Goal: Task Accomplishment & Management: Manage account settings

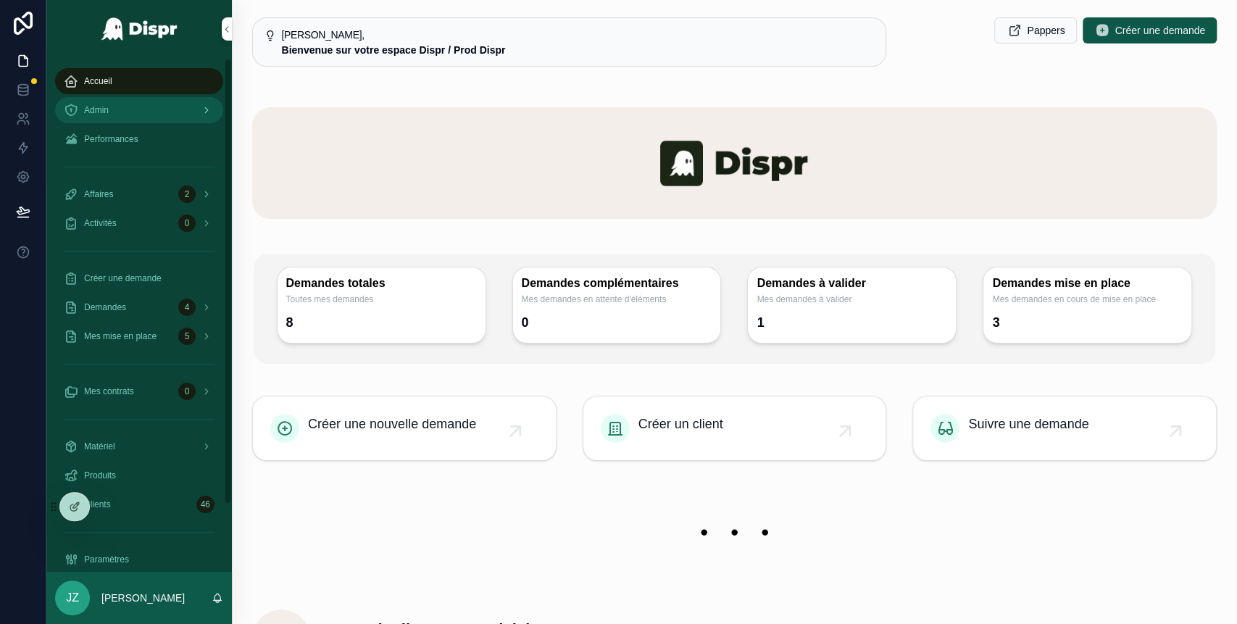
click at [133, 112] on div "Admin" at bounding box center [139, 110] width 151 height 23
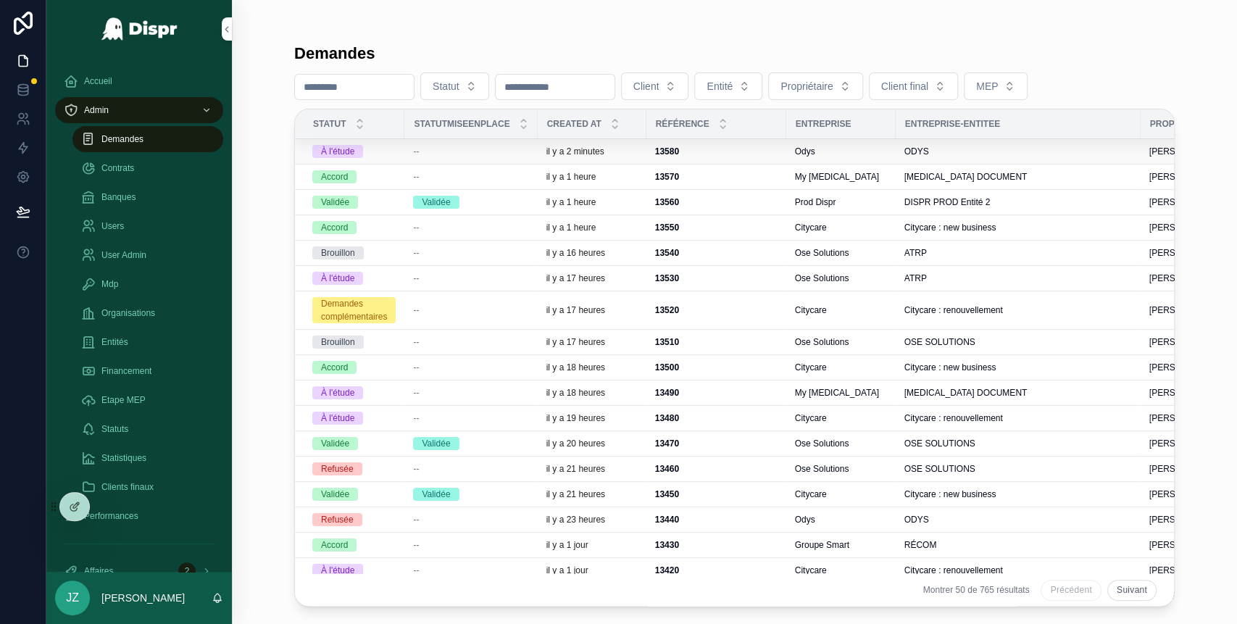
click at [490, 153] on div "--" at bounding box center [470, 152] width 115 height 12
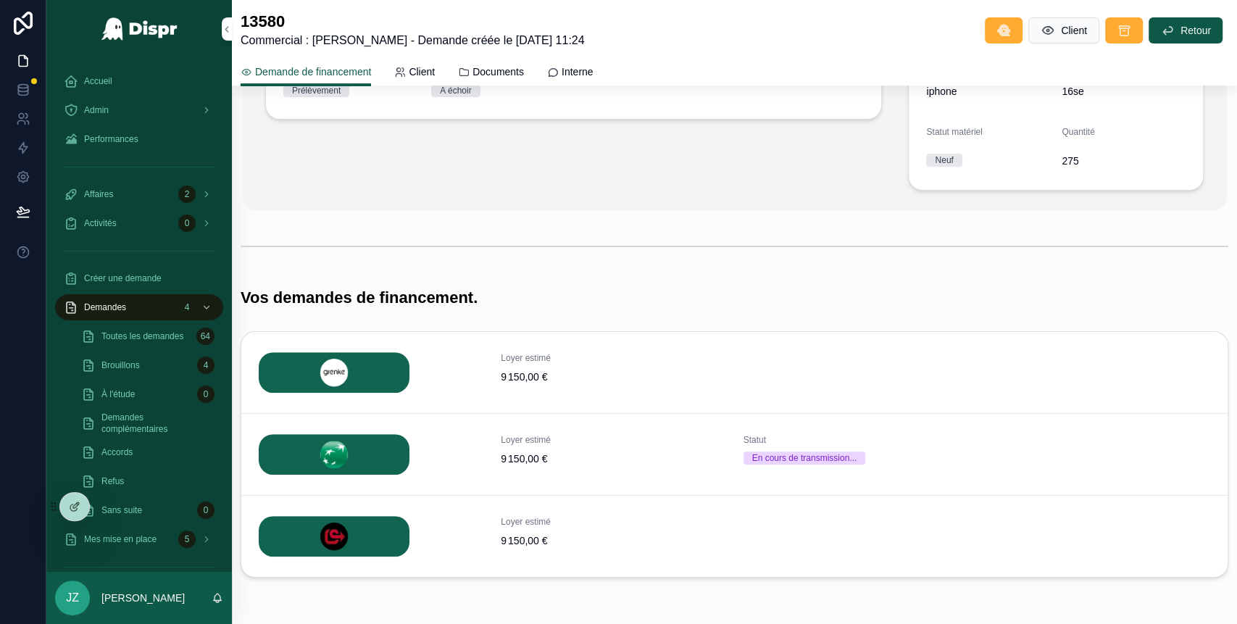
scroll to position [365, 0]
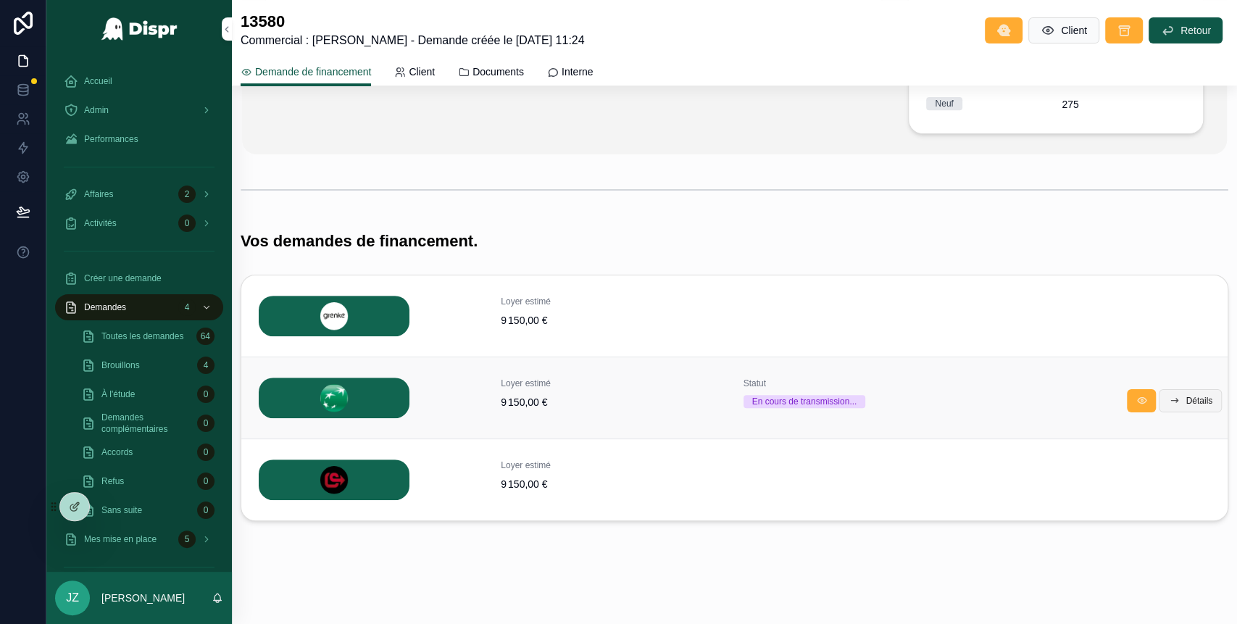
click at [1185, 400] on span "Détails" at bounding box center [1198, 401] width 27 height 12
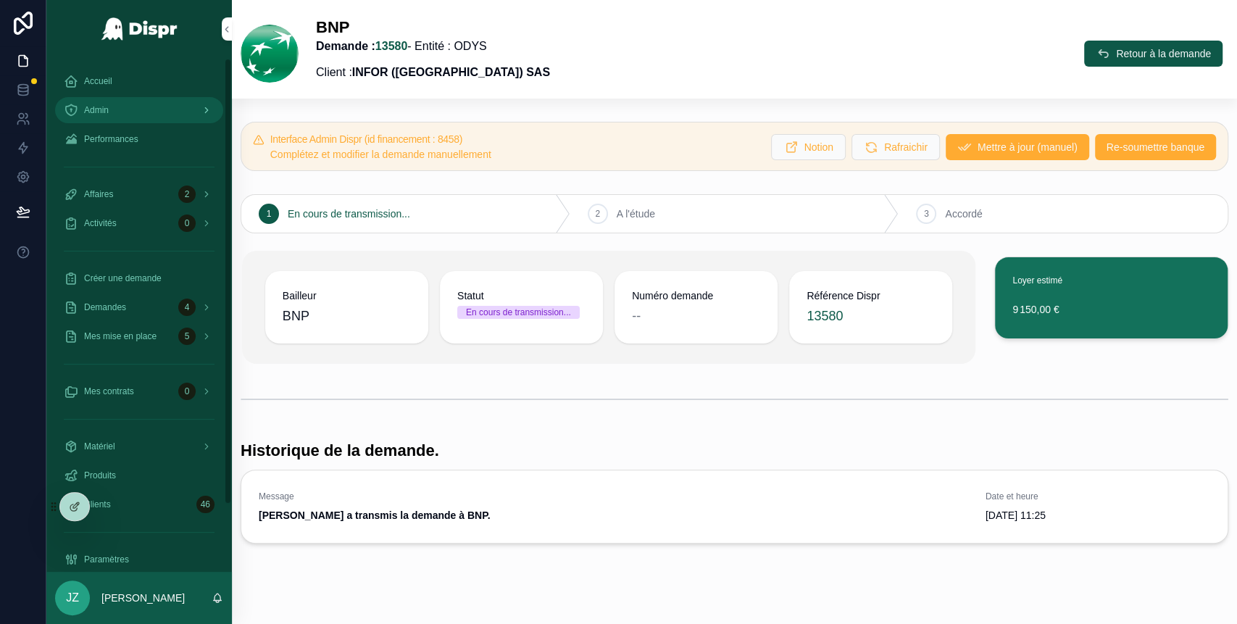
click at [135, 117] on div "Admin" at bounding box center [139, 110] width 151 height 23
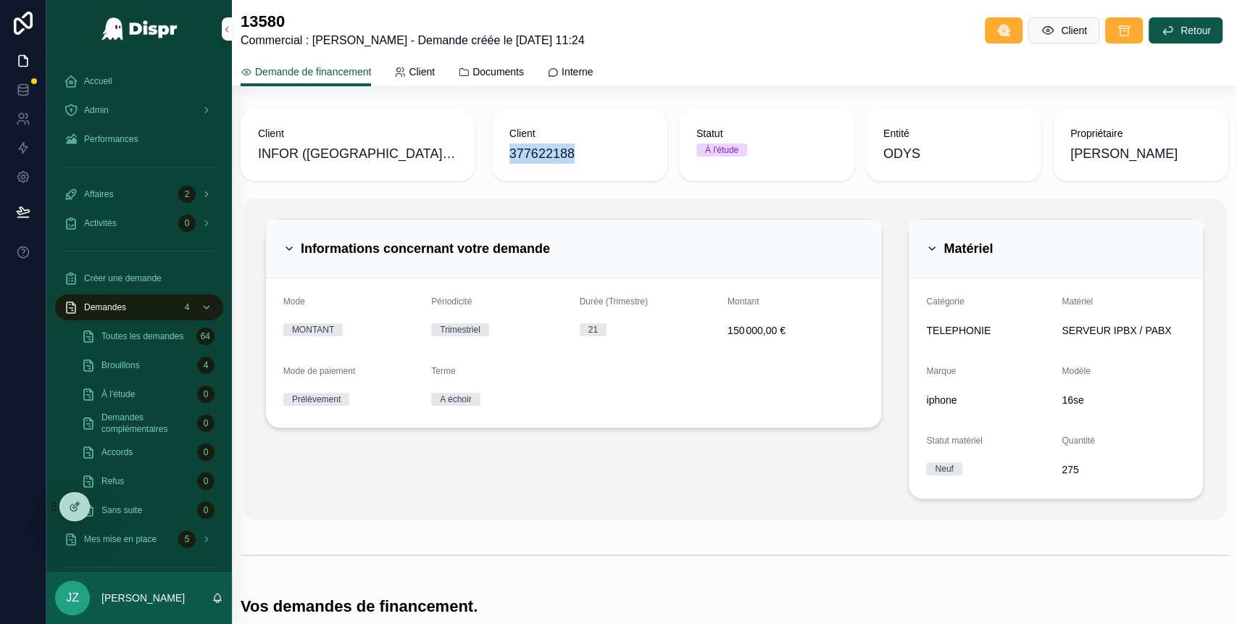
drag, startPoint x: 583, startPoint y: 149, endPoint x: 506, endPoint y: 156, distance: 77.1
click at [509, 156] on span "377622188" at bounding box center [579, 153] width 141 height 20
copy span "377622188"
click at [107, 506] on icon at bounding box center [107, 507] width 12 height 12
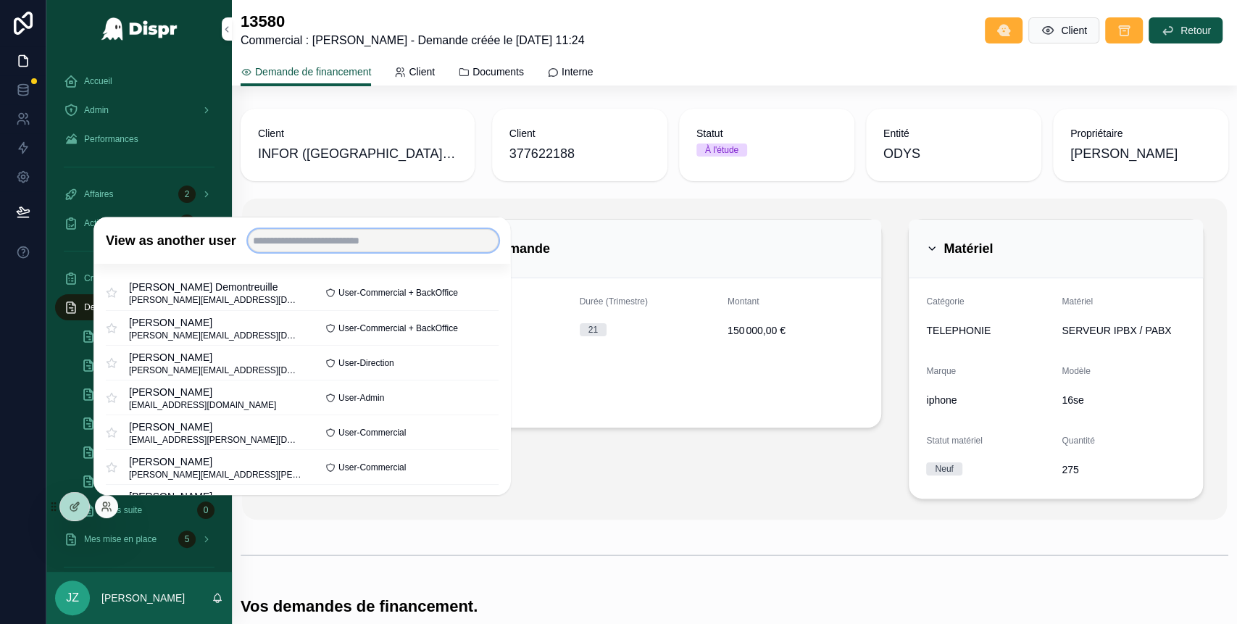
click at [314, 239] on input "text" at bounding box center [373, 240] width 251 height 23
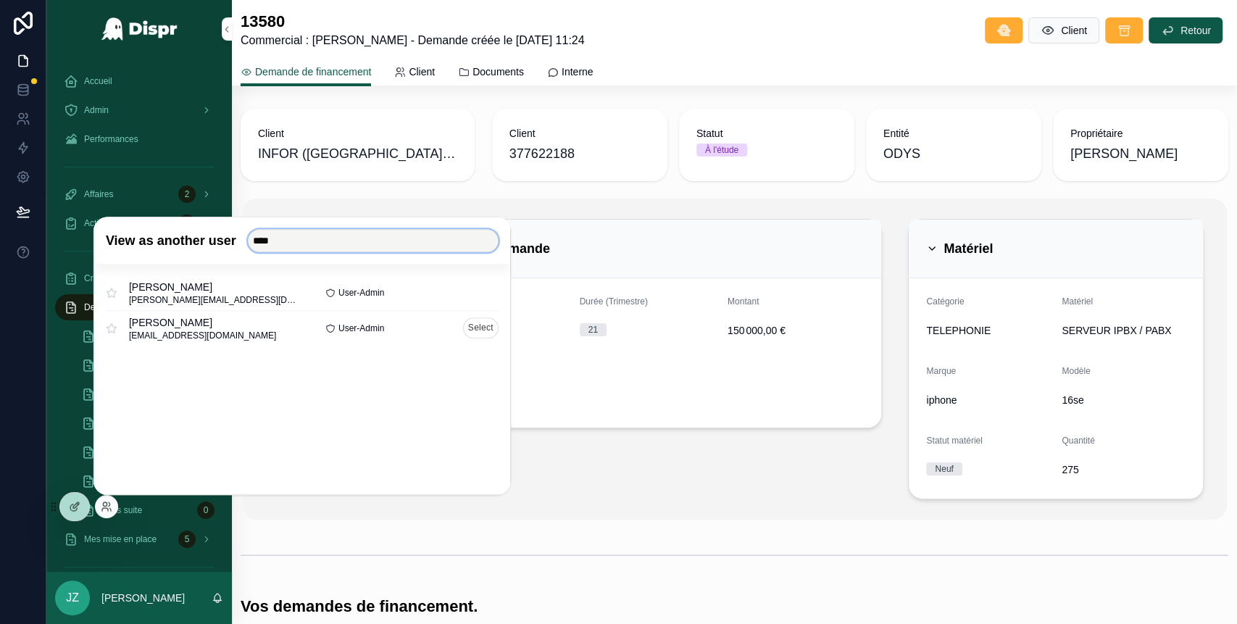
type input "****"
click at [475, 329] on button "Select" at bounding box center [481, 327] width 36 height 21
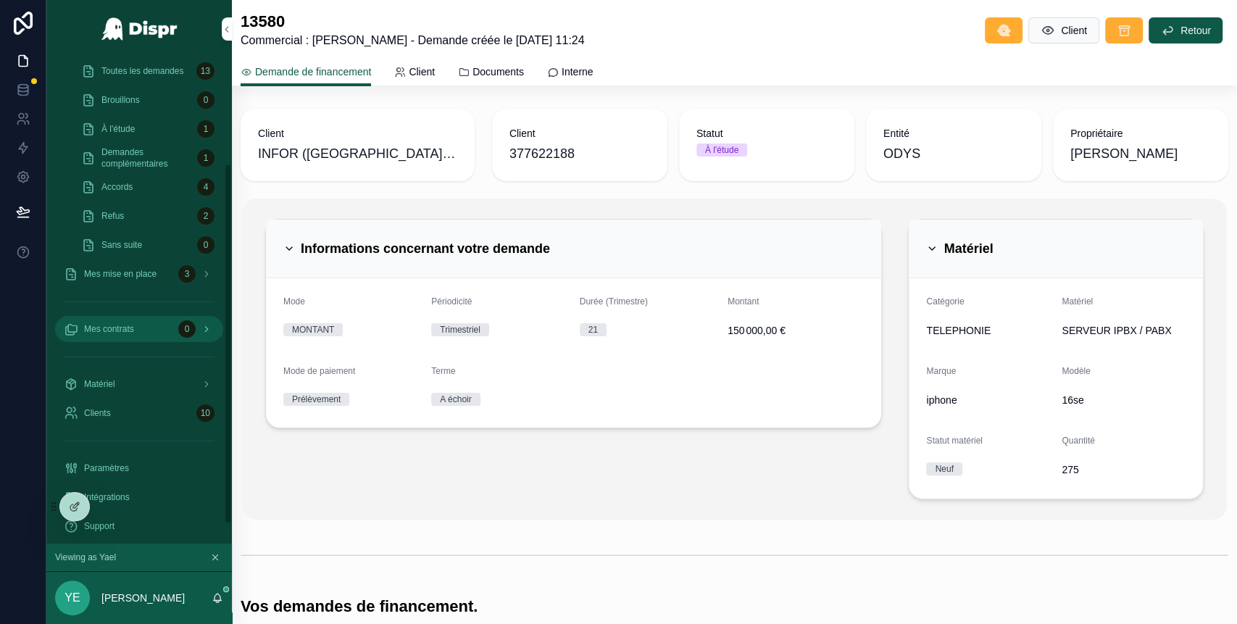
scroll to position [167, 0]
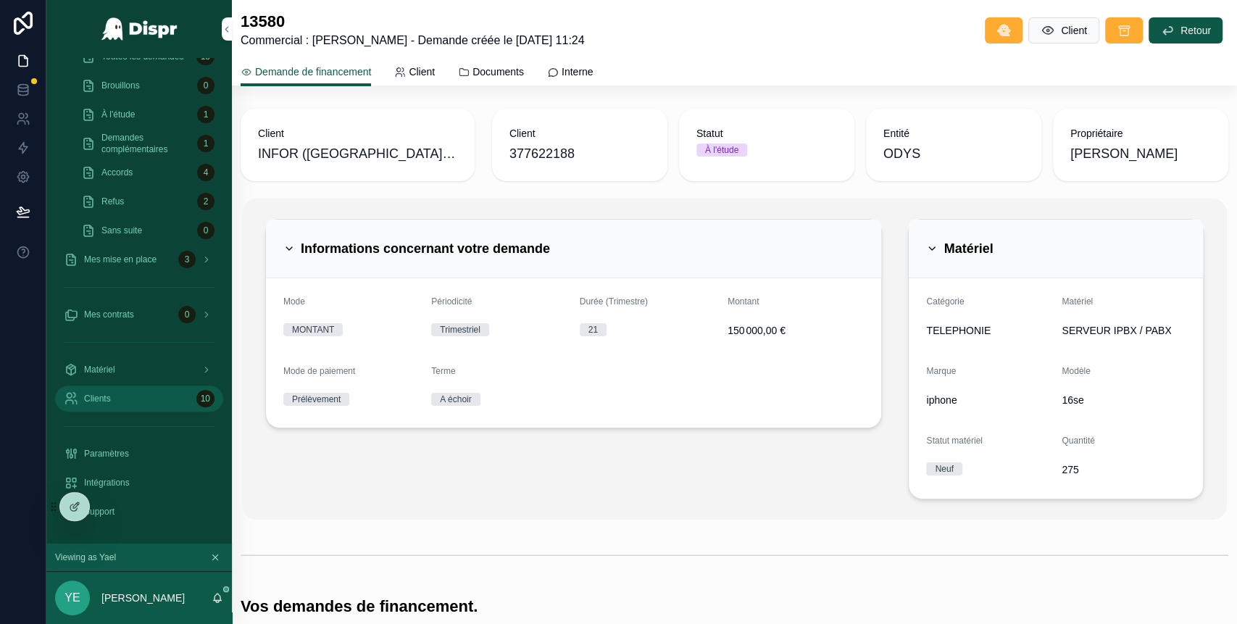
click at [133, 393] on div "Clients 10" at bounding box center [139, 398] width 151 height 23
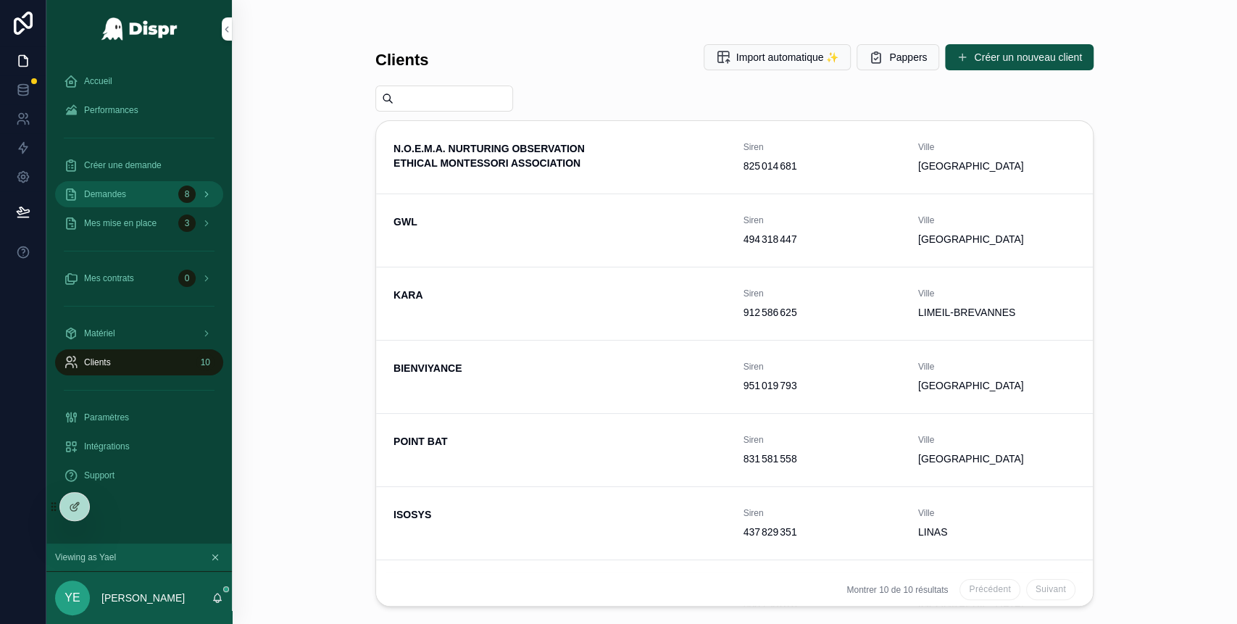
click at [130, 199] on div "Demandes 8" at bounding box center [139, 194] width 151 height 23
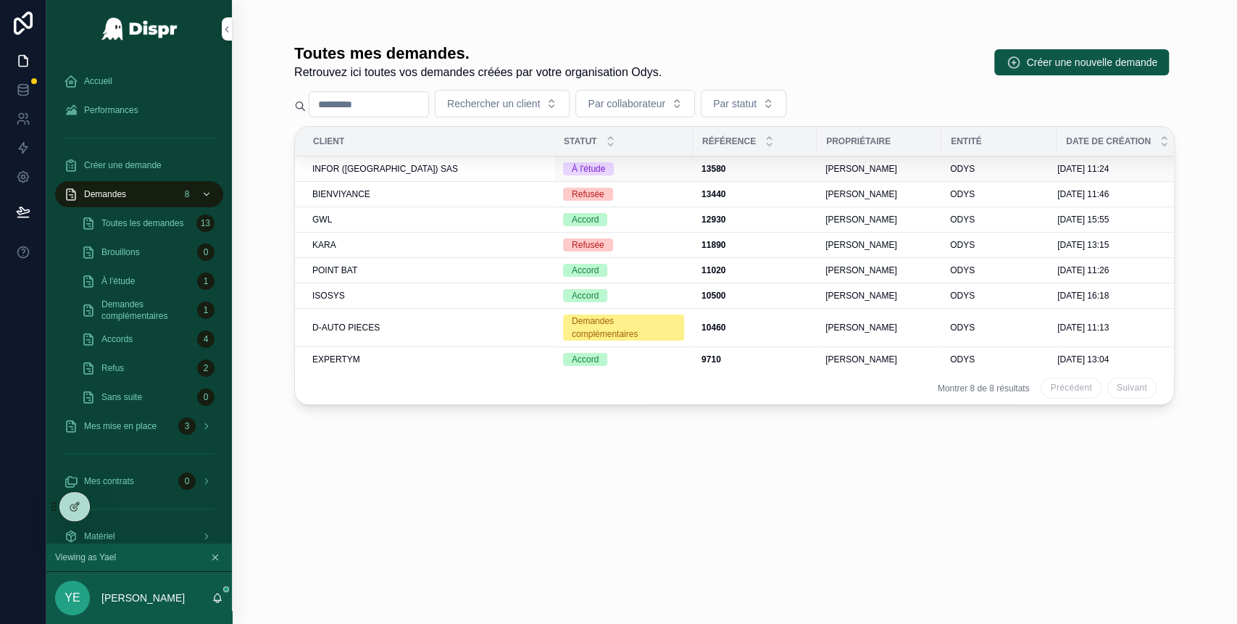
click at [457, 168] on div "INFOR ([GEOGRAPHIC_DATA]) SAS" at bounding box center [428, 169] width 233 height 12
